Goal: Task Accomplishment & Management: Use online tool/utility

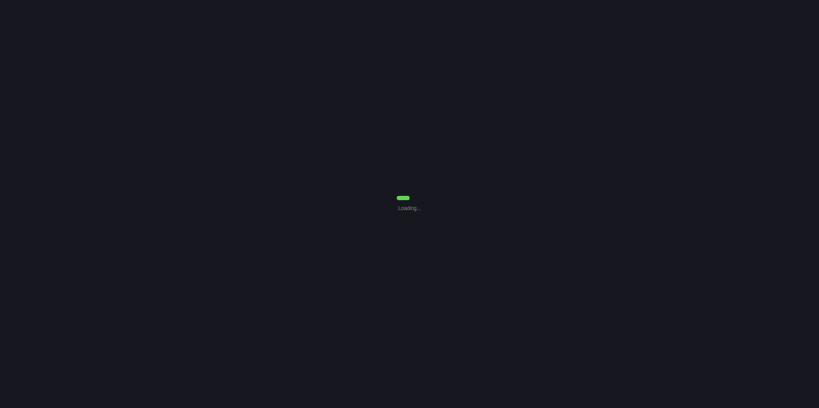
select select "30"
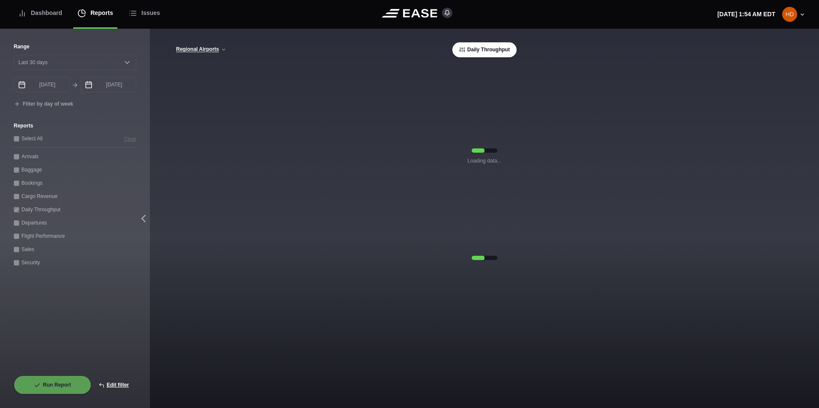
click at [147, 63] on div "Range [DATE] Last 7 days Last 14 days Last 30 days Last 6 weeks [DATE] August S…" at bounding box center [75, 218] width 150 height 379
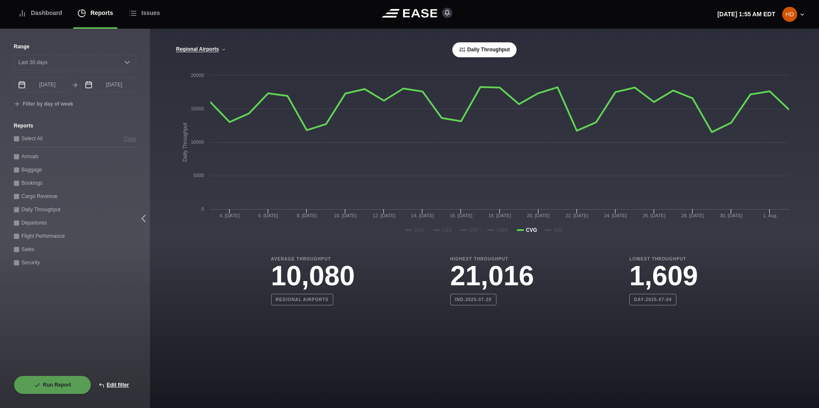
click at [129, 95] on div "Range [DATE] Last 7 days Last 14 days Last 30 days Last 6 weeks [DATE] August S…" at bounding box center [75, 76] width 122 height 66
click at [115, 386] on button "Edit filter" at bounding box center [113, 385] width 45 height 19
select select "0"
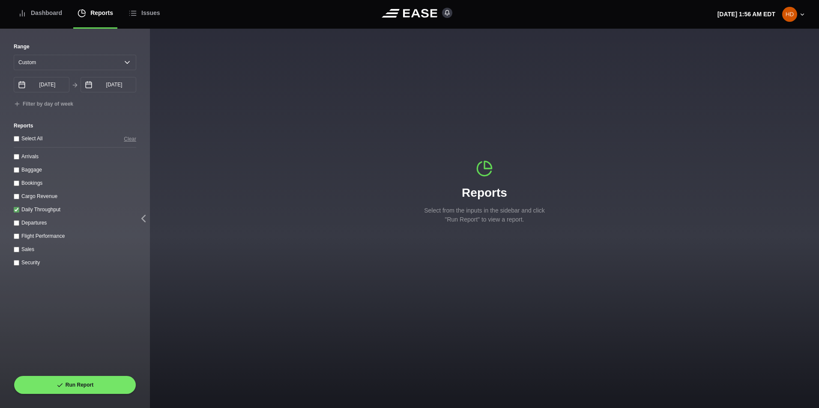
click at [88, 84] on icon at bounding box center [89, 83] width 6 height 3
click at [107, 85] on input "[DATE]" at bounding box center [108, 84] width 56 height 15
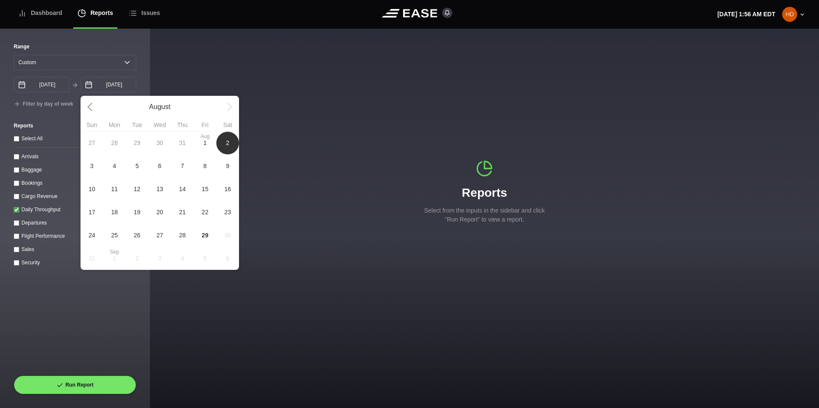
click at [203, 235] on span "29" at bounding box center [205, 235] width 7 height 9
type input "[DATE]"
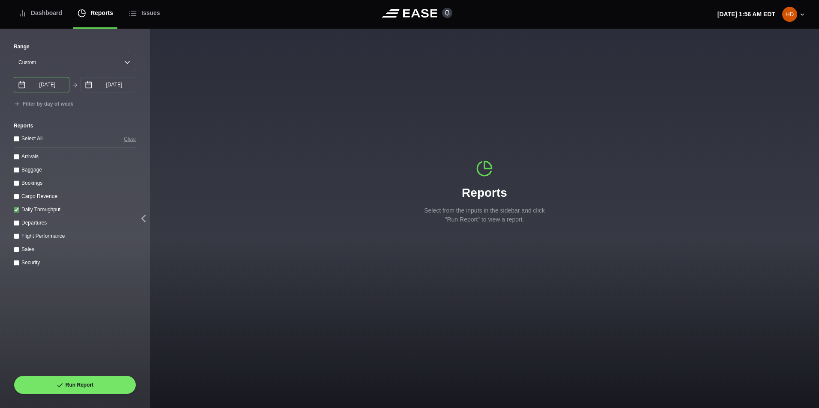
click at [29, 89] on input "[DATE]" at bounding box center [42, 84] width 56 height 15
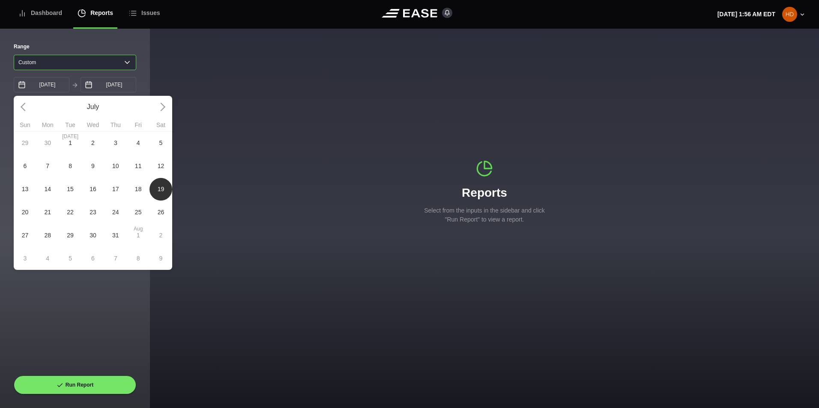
click at [116, 59] on select "[DATE] Last 7 days Last 14 days Last 30 days Last 6 weeks Custom" at bounding box center [75, 62] width 122 height 15
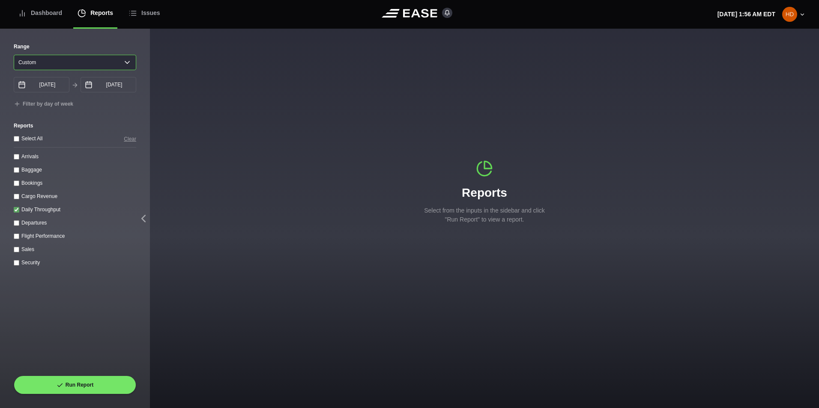
select select "30"
click at [14, 55] on select "[DATE] Last 7 days Last 14 days Last 30 days Last 6 weeks Custom" at bounding box center [75, 62] width 122 height 15
click at [21, 87] on icon at bounding box center [22, 85] width 8 height 8
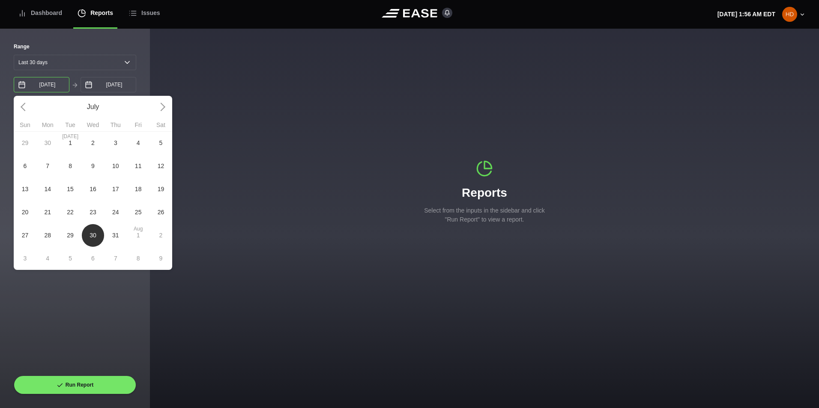
click at [30, 89] on input "[DATE]" at bounding box center [42, 84] width 56 height 15
click at [69, 238] on span "29" at bounding box center [70, 235] width 7 height 9
type input "[DATE]"
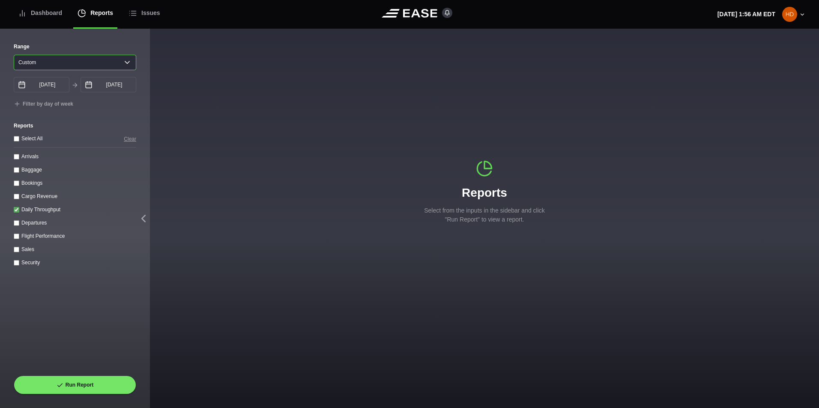
click at [110, 60] on select "[DATE] Last 7 days Last 14 days Last 30 days Last 6 weeks Custom" at bounding box center [75, 62] width 122 height 15
select select "30"
click at [14, 55] on select "[DATE] Last 7 days Last 14 days Last 30 days Last 6 weeks Custom" at bounding box center [75, 62] width 122 height 15
type input "[DATE]"
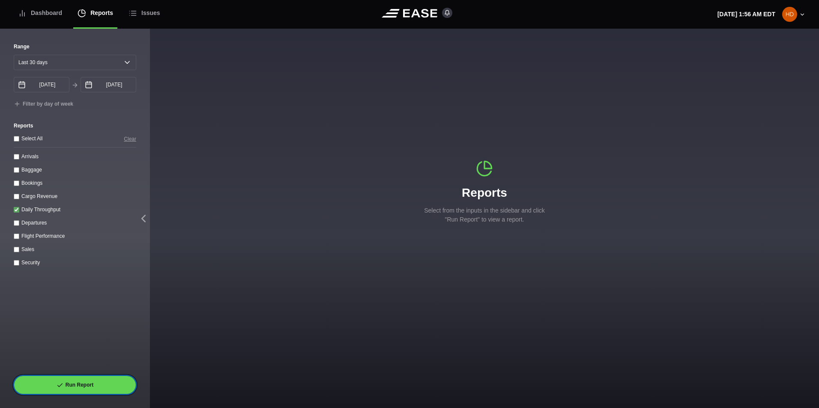
click at [76, 383] on button "Run Report" at bounding box center [75, 385] width 122 height 19
select select "30"
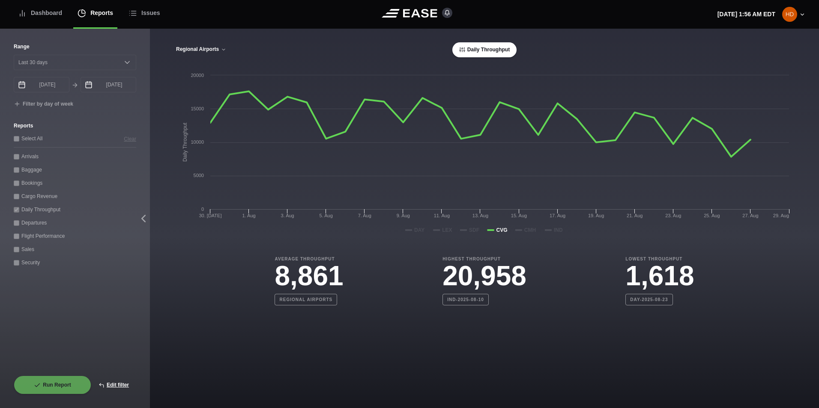
click at [223, 50] on icon at bounding box center [223, 49] width 5 height 5
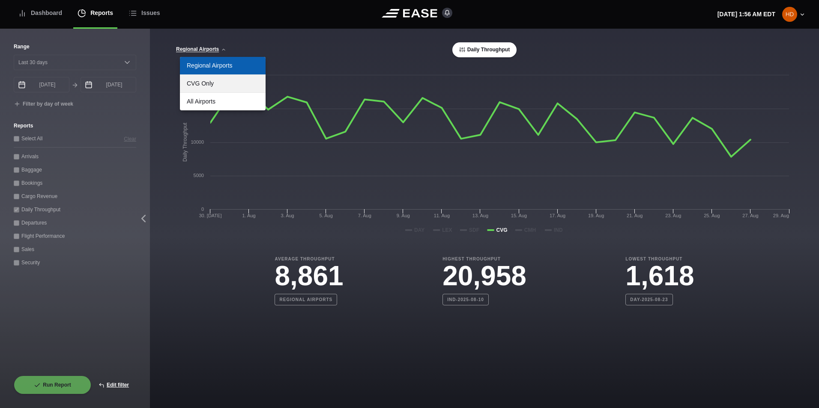
click at [200, 87] on link "CVG Only" at bounding box center [223, 84] width 86 height 18
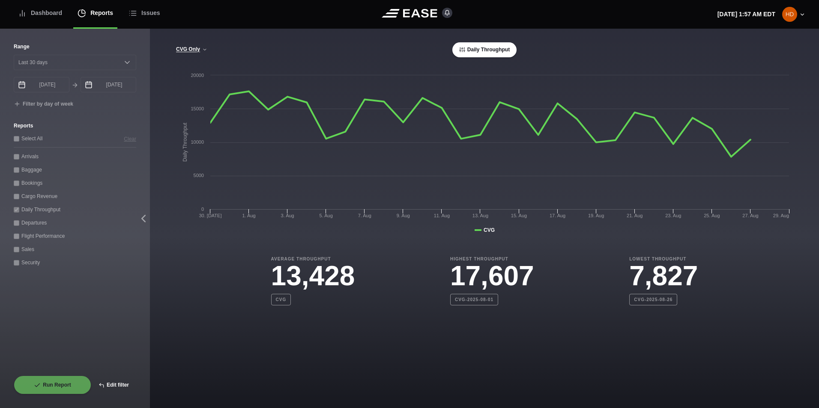
click at [110, 384] on button "Edit filter" at bounding box center [113, 385] width 45 height 19
select select "0"
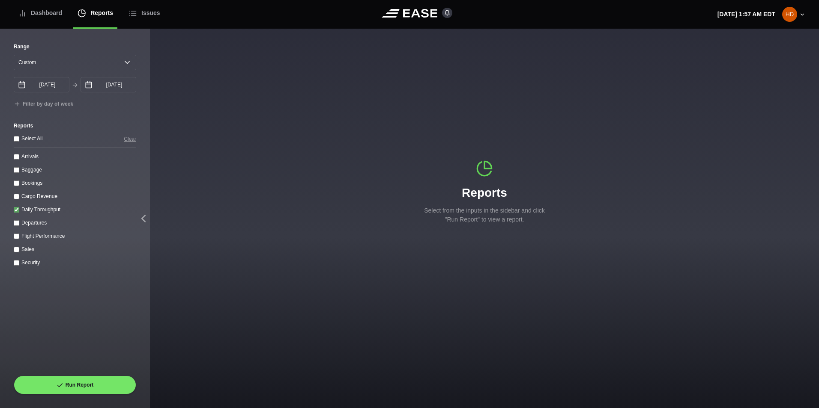
click at [15, 213] on throughput "Daily Throughput" at bounding box center [17, 210] width 6 height 6
checkbox throughput "false"
click at [16, 157] on input "Arrivals" at bounding box center [17, 157] width 6 height 6
checkbox input "true"
click at [89, 383] on button "Run Report" at bounding box center [75, 385] width 122 height 19
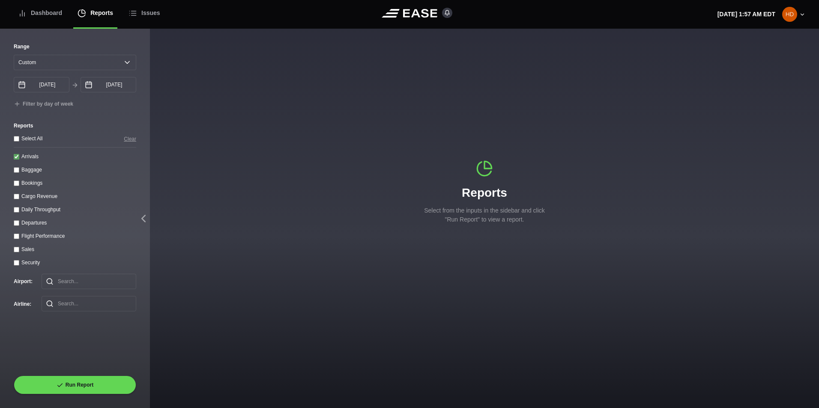
select select "30"
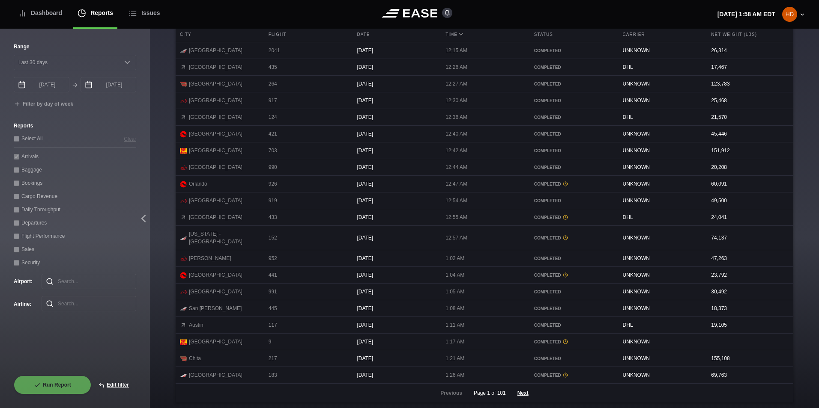
scroll to position [349, 0]
click at [524, 395] on button "Next" at bounding box center [523, 392] width 26 height 19
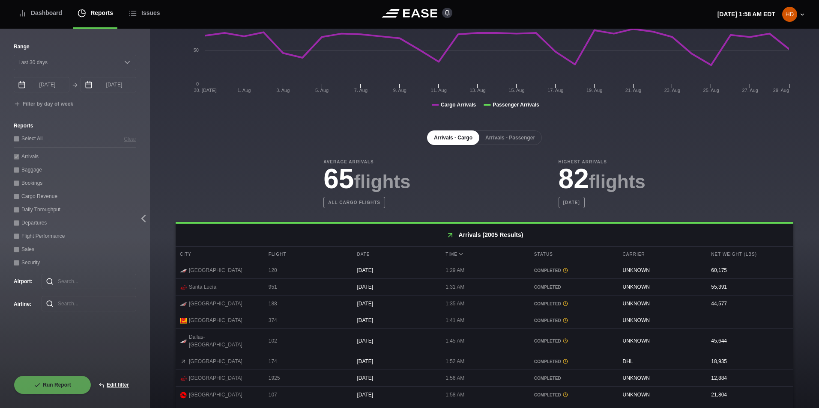
scroll to position [0, 0]
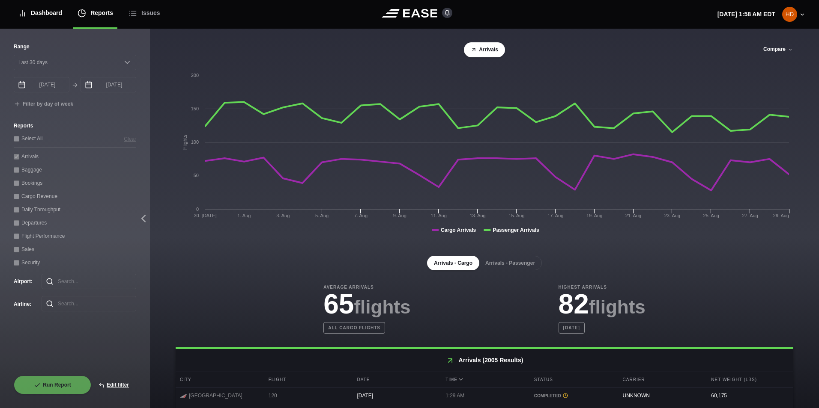
click at [49, 15] on div "Dashboard" at bounding box center [40, 13] width 44 height 29
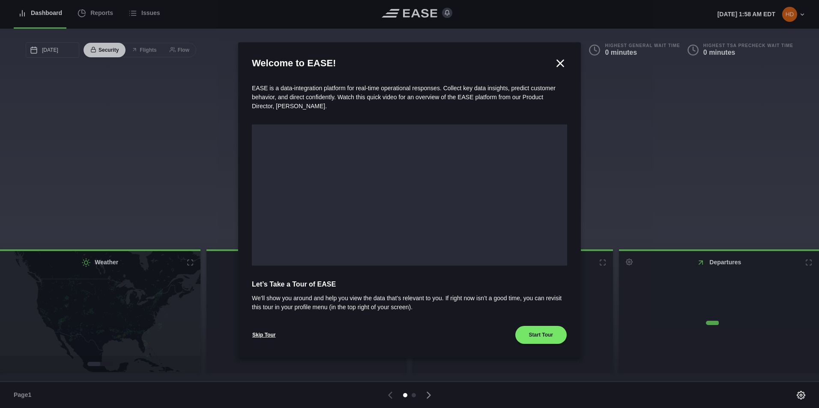
click at [88, 15] on div at bounding box center [409, 204] width 819 height 408
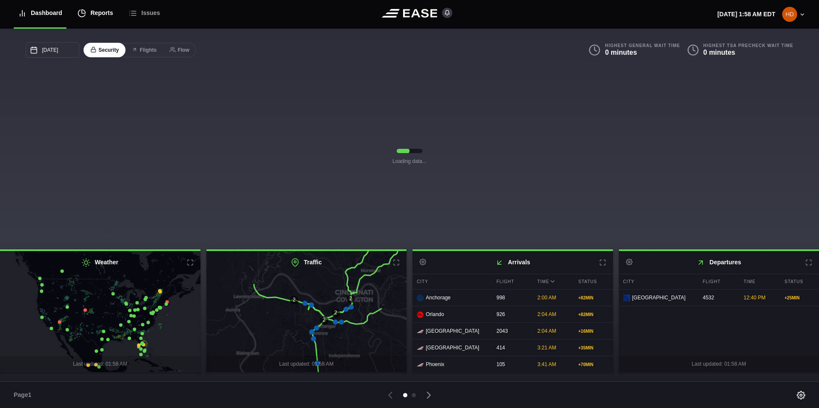
click at [99, 11] on div "Reports" at bounding box center [95, 13] width 36 height 29
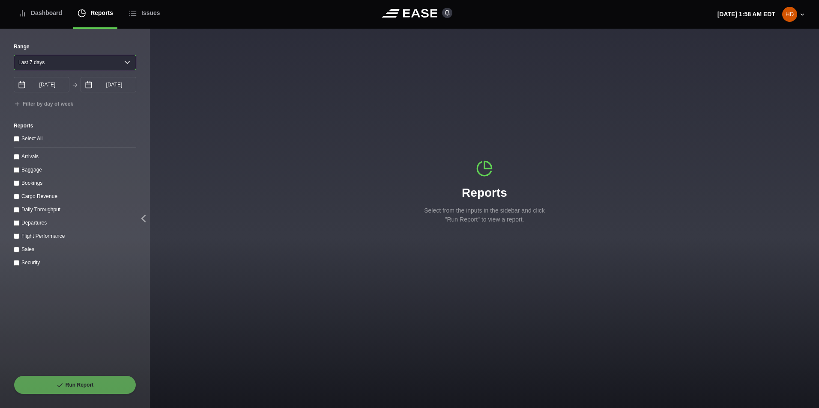
click at [117, 66] on select "[DATE] Last 7 days Last 14 days Last 30 days Last 6 weeks" at bounding box center [75, 62] width 122 height 15
select select "1"
click at [14, 55] on select "[DATE] Last 7 days Last 14 days Last 30 days Last 6 weeks" at bounding box center [75, 62] width 122 height 15
type input "[DATE]"
click at [16, 158] on input "Arrivals" at bounding box center [17, 157] width 6 height 6
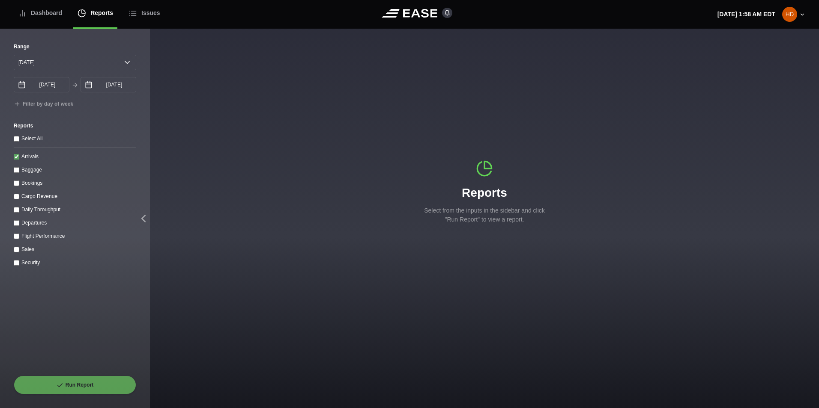
checkbox input "true"
click at [75, 383] on button "Run Report" at bounding box center [75, 385] width 122 height 19
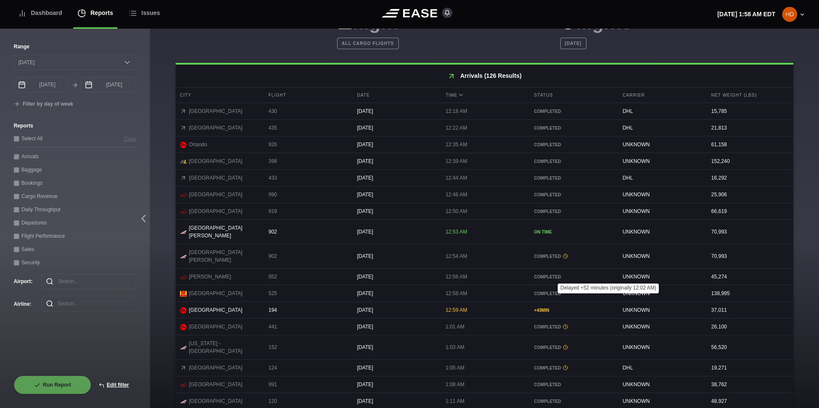
scroll to position [349, 0]
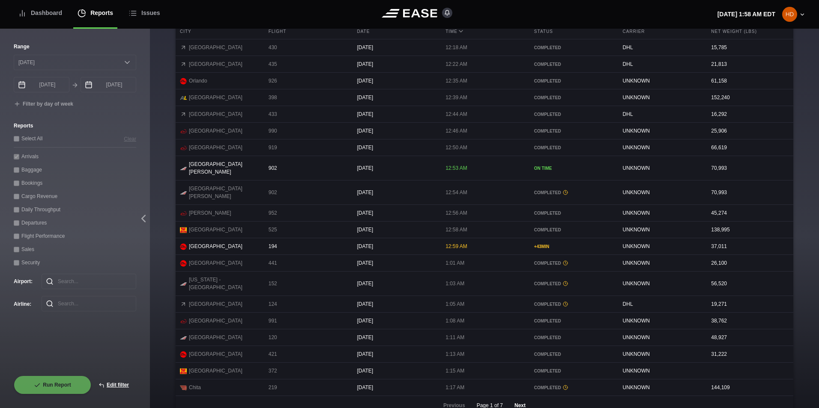
click at [516, 396] on button "Next" at bounding box center [520, 405] width 26 height 19
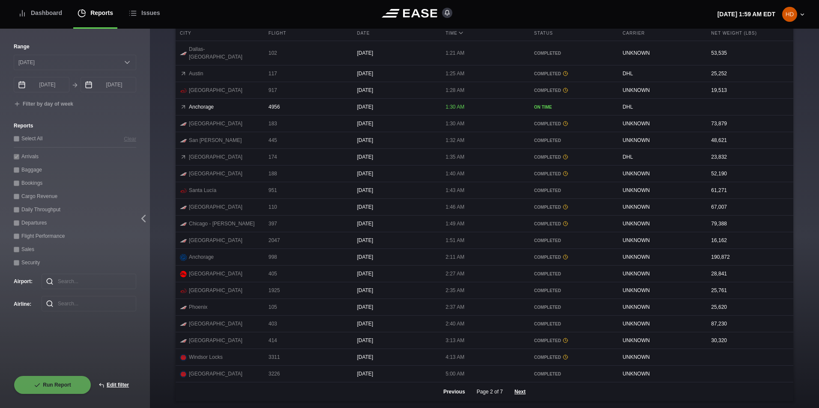
click at [445, 392] on button "Previous" at bounding box center [454, 392] width 36 height 19
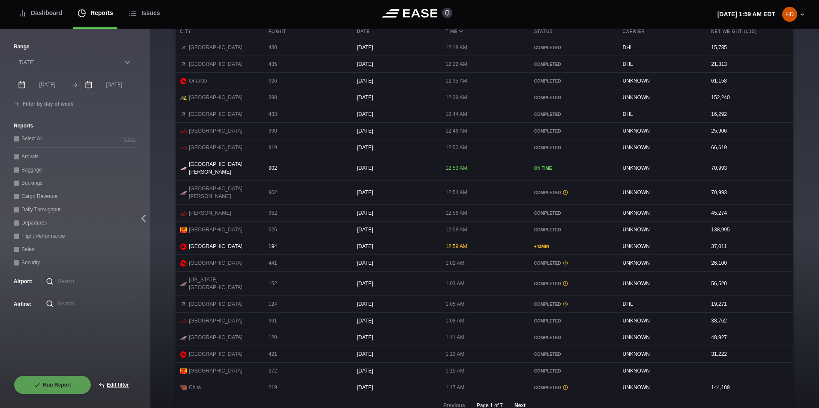
click at [516, 396] on button "Next" at bounding box center [520, 405] width 26 height 19
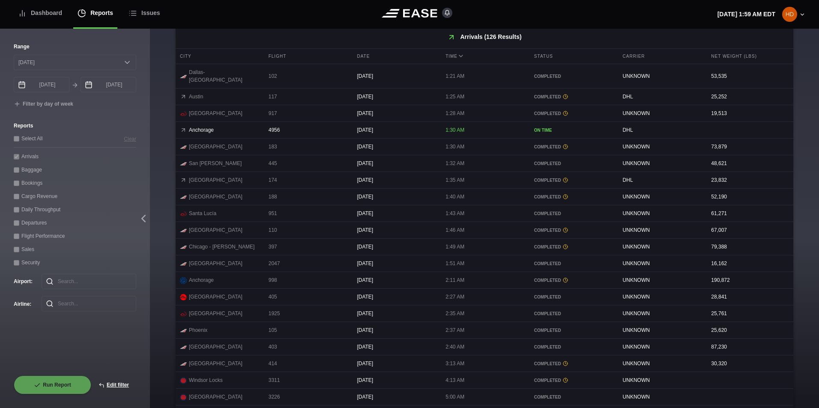
scroll to position [349, 0]
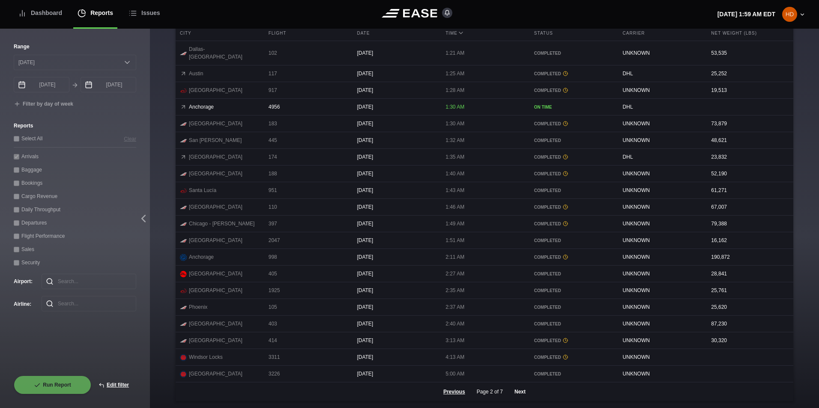
click at [513, 393] on button "Next" at bounding box center [520, 392] width 26 height 19
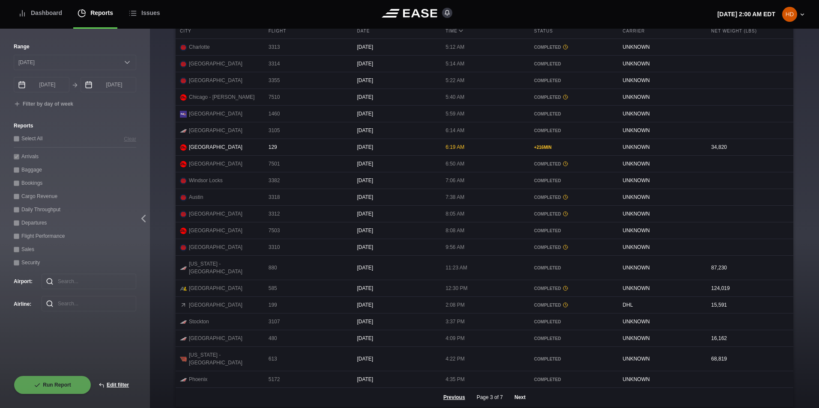
click at [514, 391] on button "Next" at bounding box center [520, 397] width 26 height 19
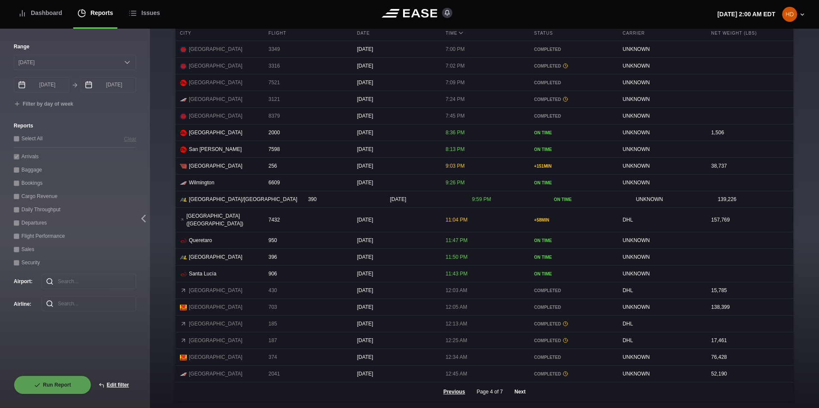
click at [522, 390] on button "Next" at bounding box center [520, 392] width 26 height 19
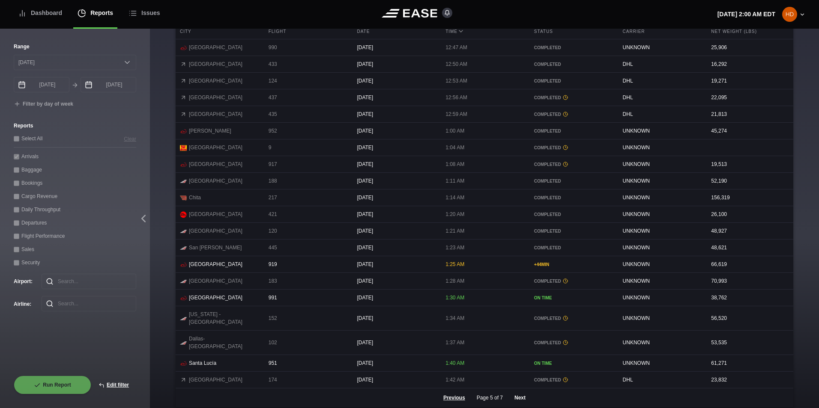
scroll to position [348, 0]
click at [520, 390] on button "Next" at bounding box center [520, 398] width 26 height 19
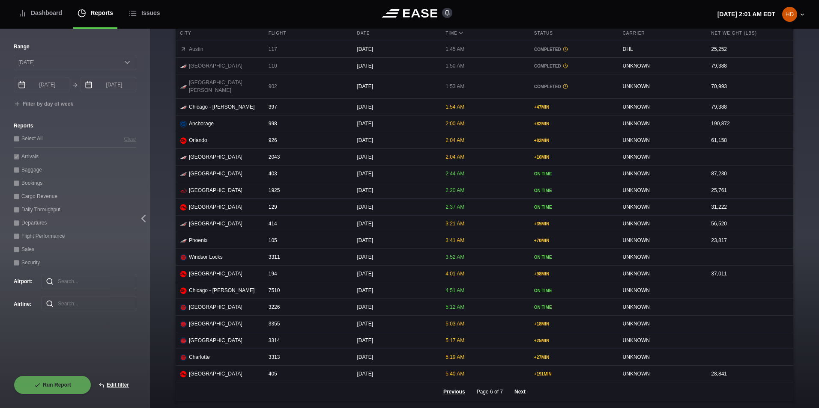
click at [519, 391] on button "Next" at bounding box center [520, 392] width 26 height 19
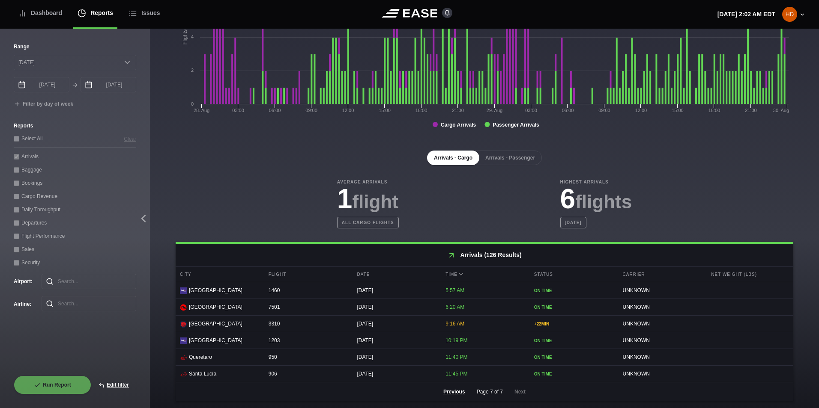
click at [24, 161] on div "Arrivals" at bounding box center [75, 156] width 122 height 9
click at [126, 387] on button "Edit filter" at bounding box center [113, 385] width 45 height 19
select select "0"
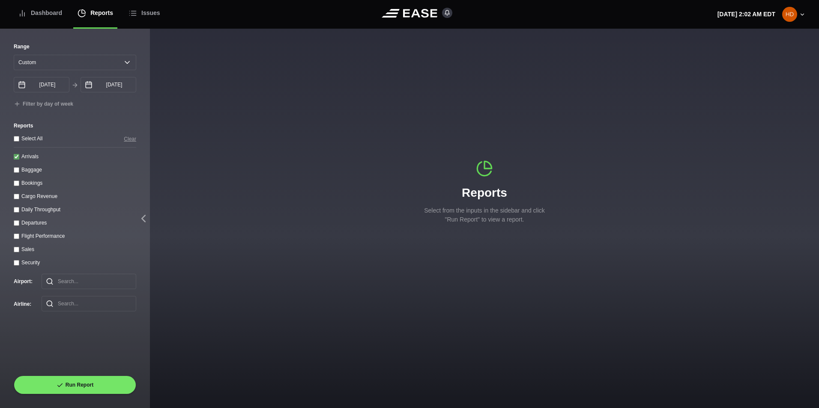
click at [15, 221] on div "Departures" at bounding box center [75, 222] width 122 height 9
click at [17, 225] on input "Departures" at bounding box center [17, 224] width 6 height 6
checkbox input "true"
click at [16, 160] on input "Arrivals" at bounding box center [17, 157] width 6 height 6
checkbox input "false"
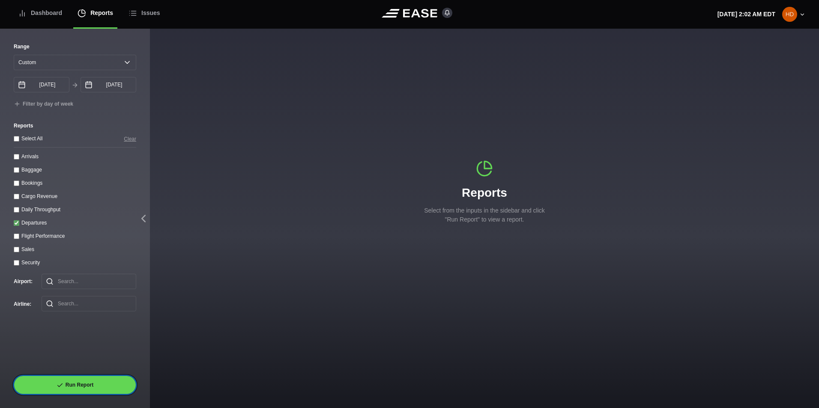
click at [75, 381] on button "Run Report" at bounding box center [75, 385] width 122 height 19
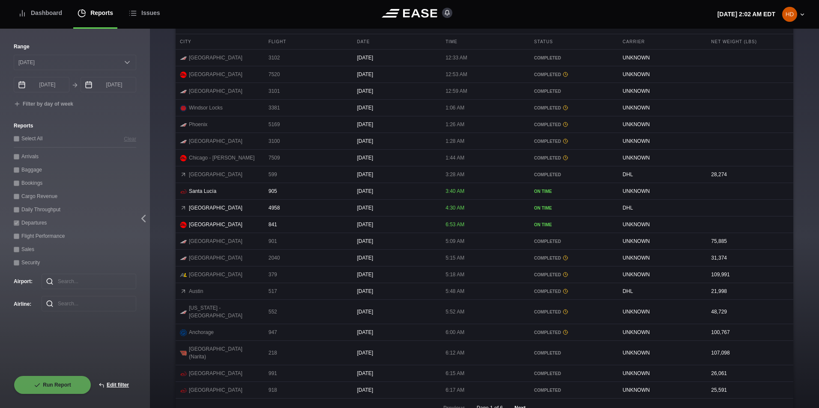
scroll to position [349, 0]
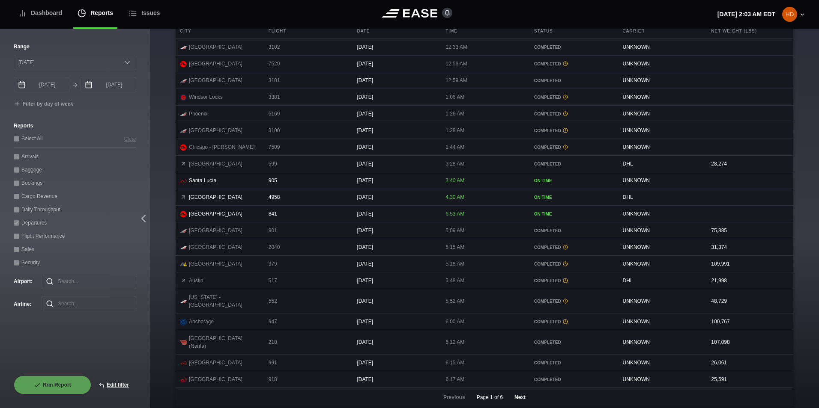
click at [522, 393] on button "Next" at bounding box center [520, 397] width 26 height 19
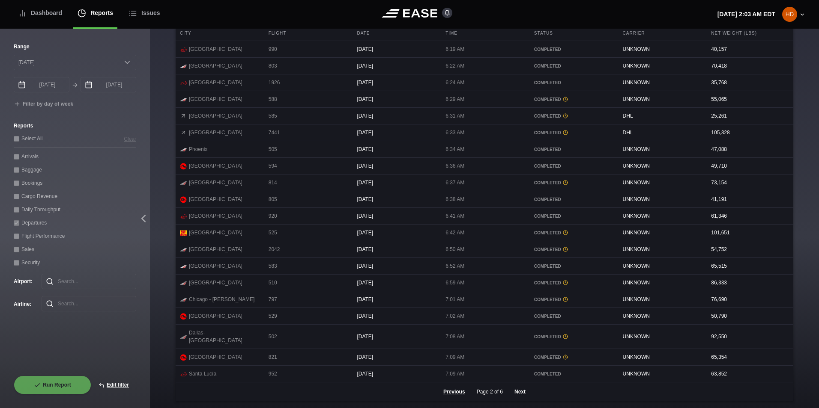
click at [524, 392] on button "Next" at bounding box center [520, 392] width 26 height 19
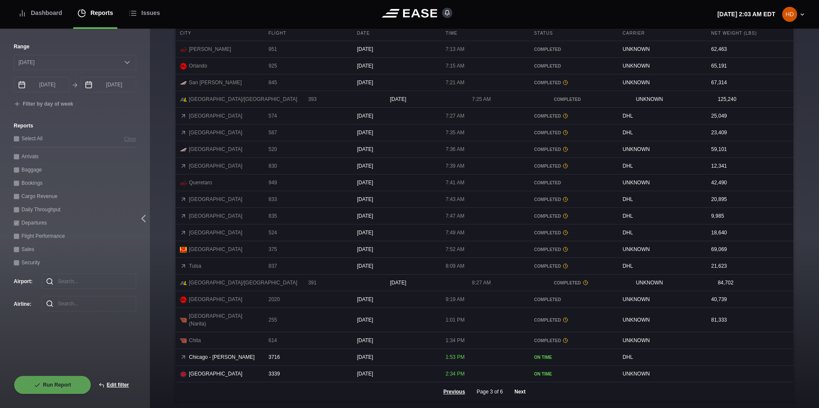
scroll to position [347, 0]
click at [511, 392] on button "Next" at bounding box center [520, 392] width 26 height 19
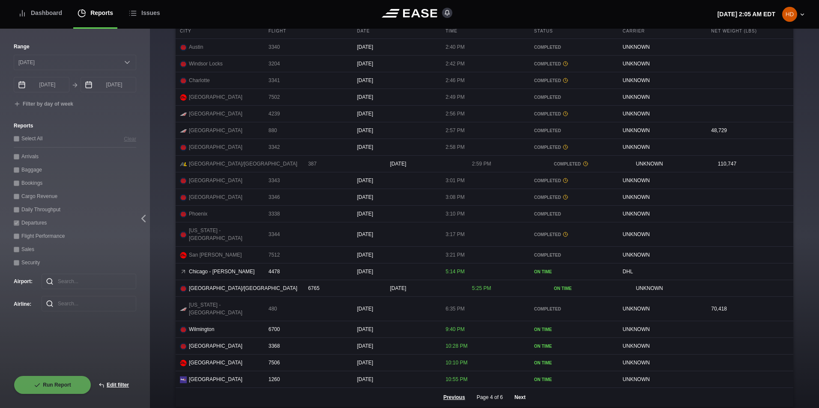
scroll to position [350, 0]
click at [515, 392] on button "Next" at bounding box center [520, 396] width 26 height 19
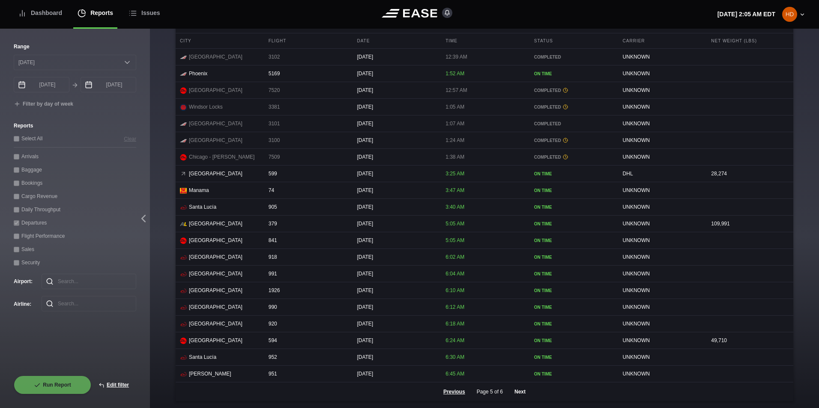
click at [519, 393] on button "Next" at bounding box center [520, 392] width 26 height 19
